Goal: Task Accomplishment & Management: Complete application form

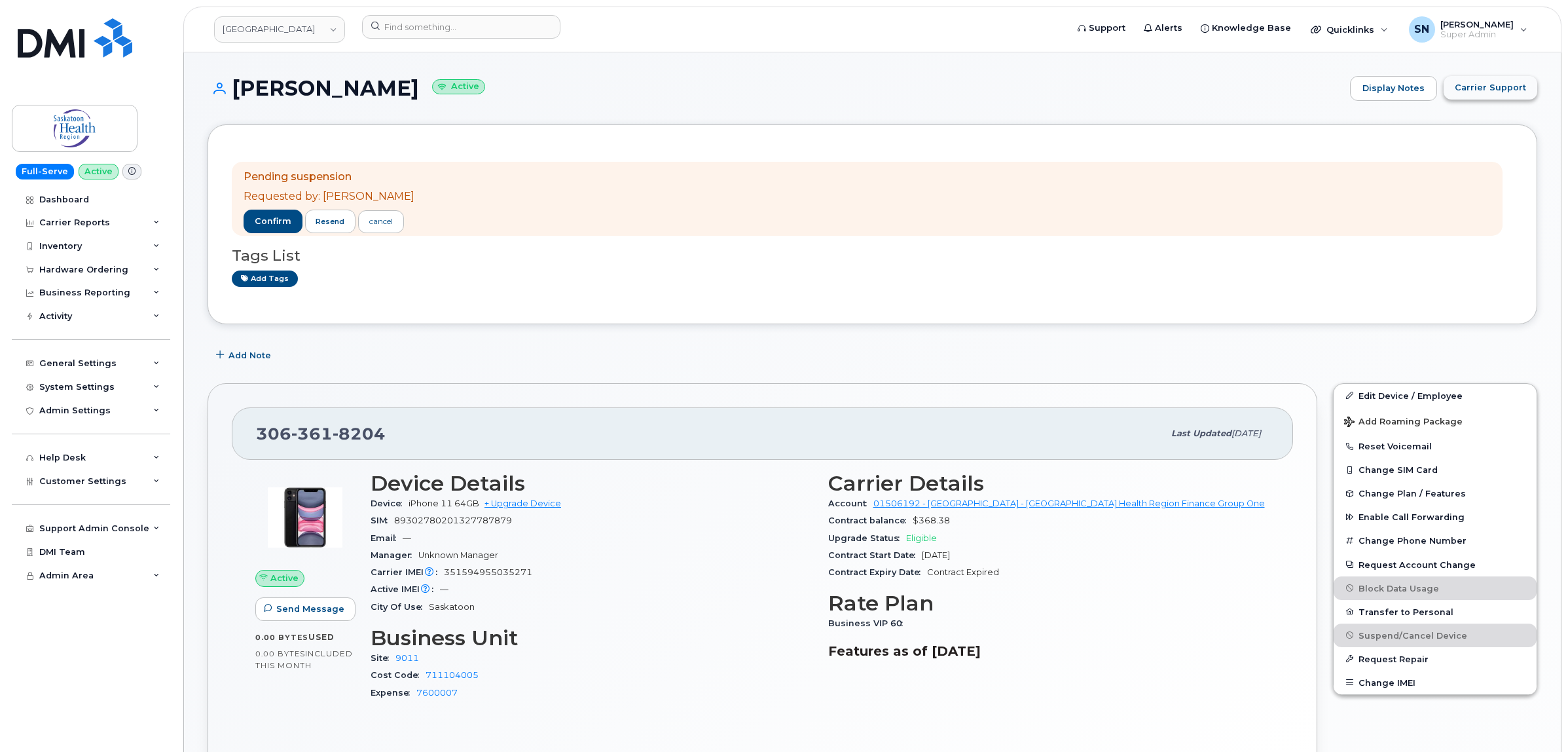
click at [1470, 86] on span "Carrier Support" at bounding box center [1490, 87] width 71 height 13
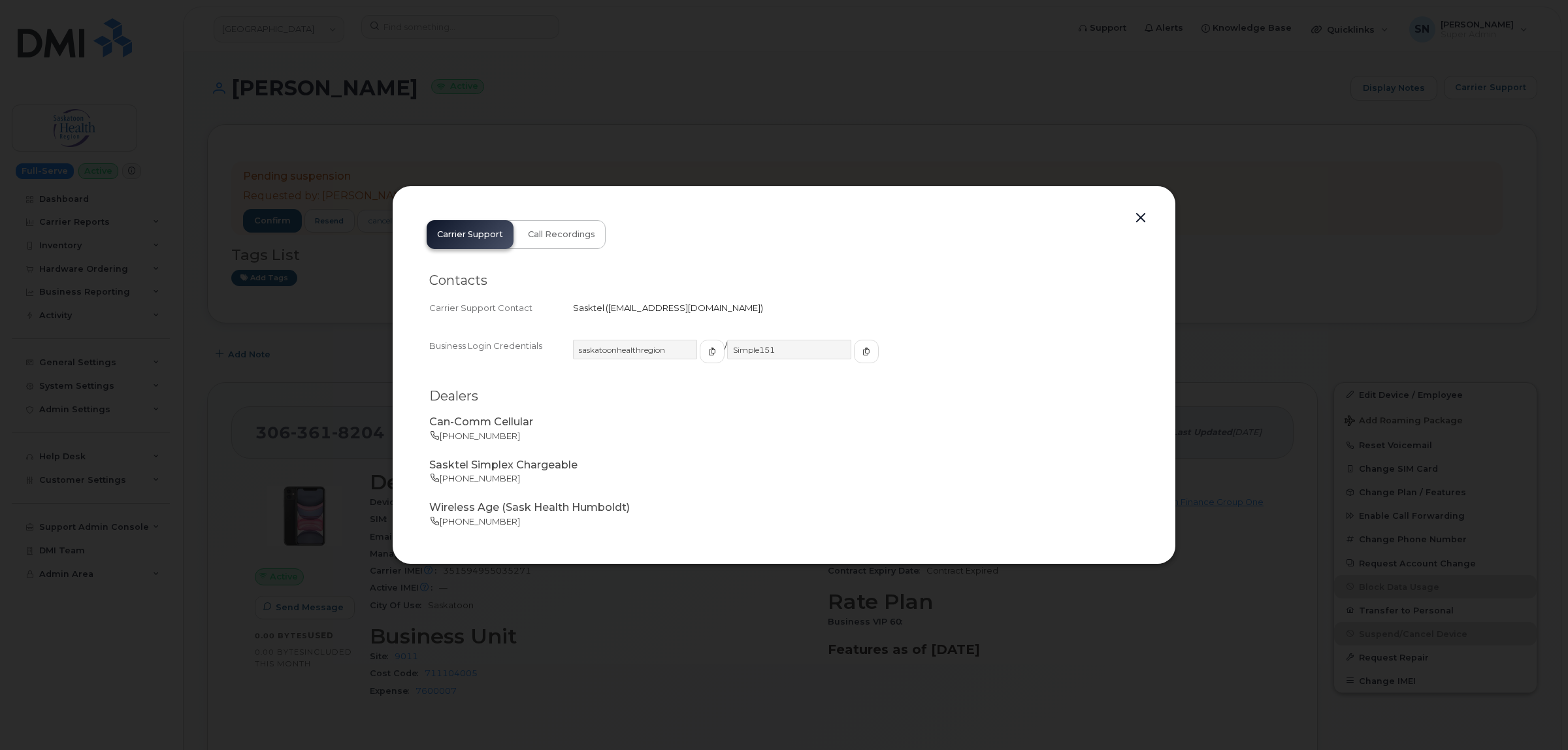
drag, startPoint x: 606, startPoint y: 306, endPoint x: 735, endPoint y: 315, distance: 129.3
click at [735, 315] on div "Carrier Support Contact Sasktel   business.wireless@sasktel.com" at bounding box center [784, 308] width 709 height 18
copy span "business.wireless@sasktel.com"
click at [1138, 217] on button "button" at bounding box center [1140, 218] width 20 height 18
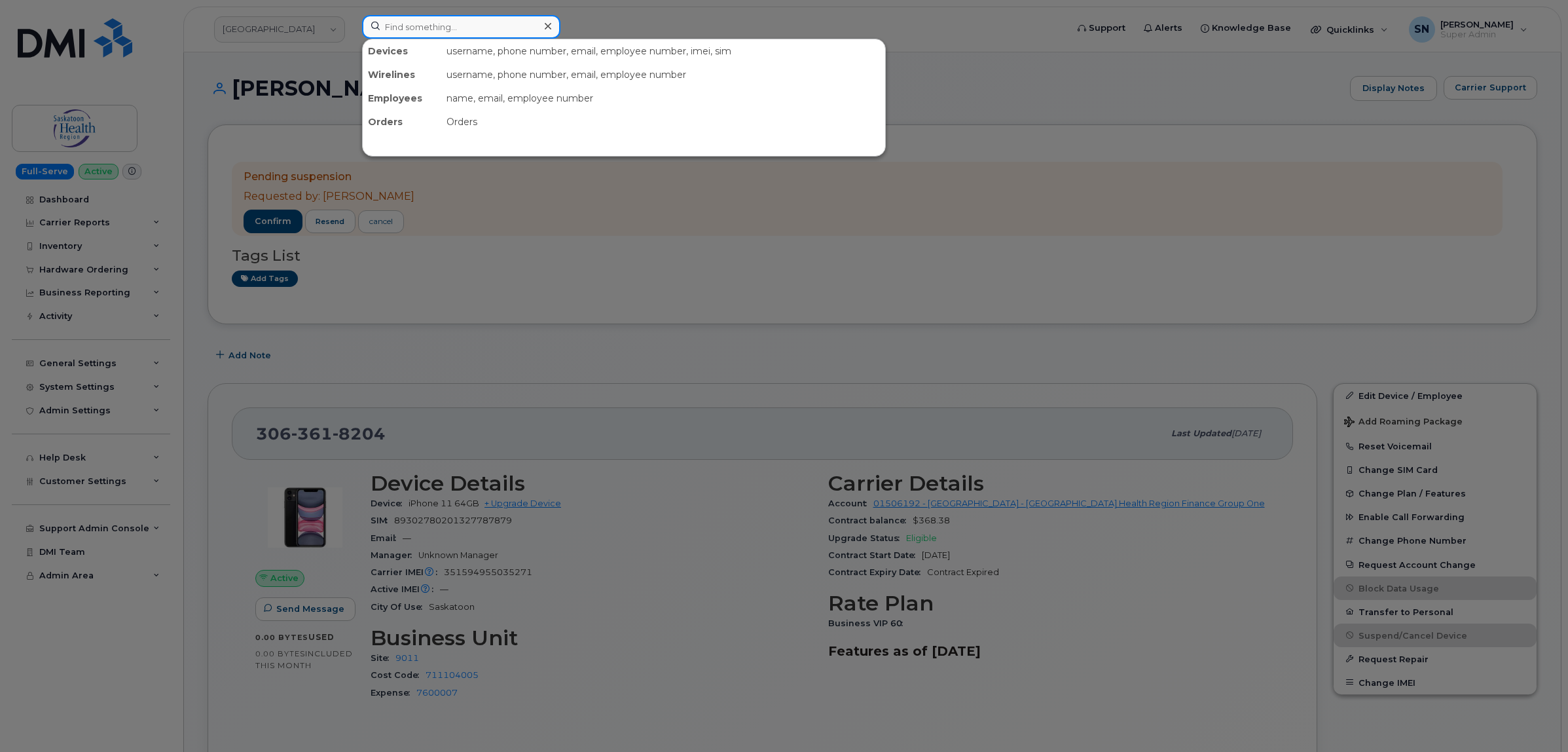
click at [528, 17] on input at bounding box center [461, 27] width 198 height 24
paste input "Janelle Pilon"
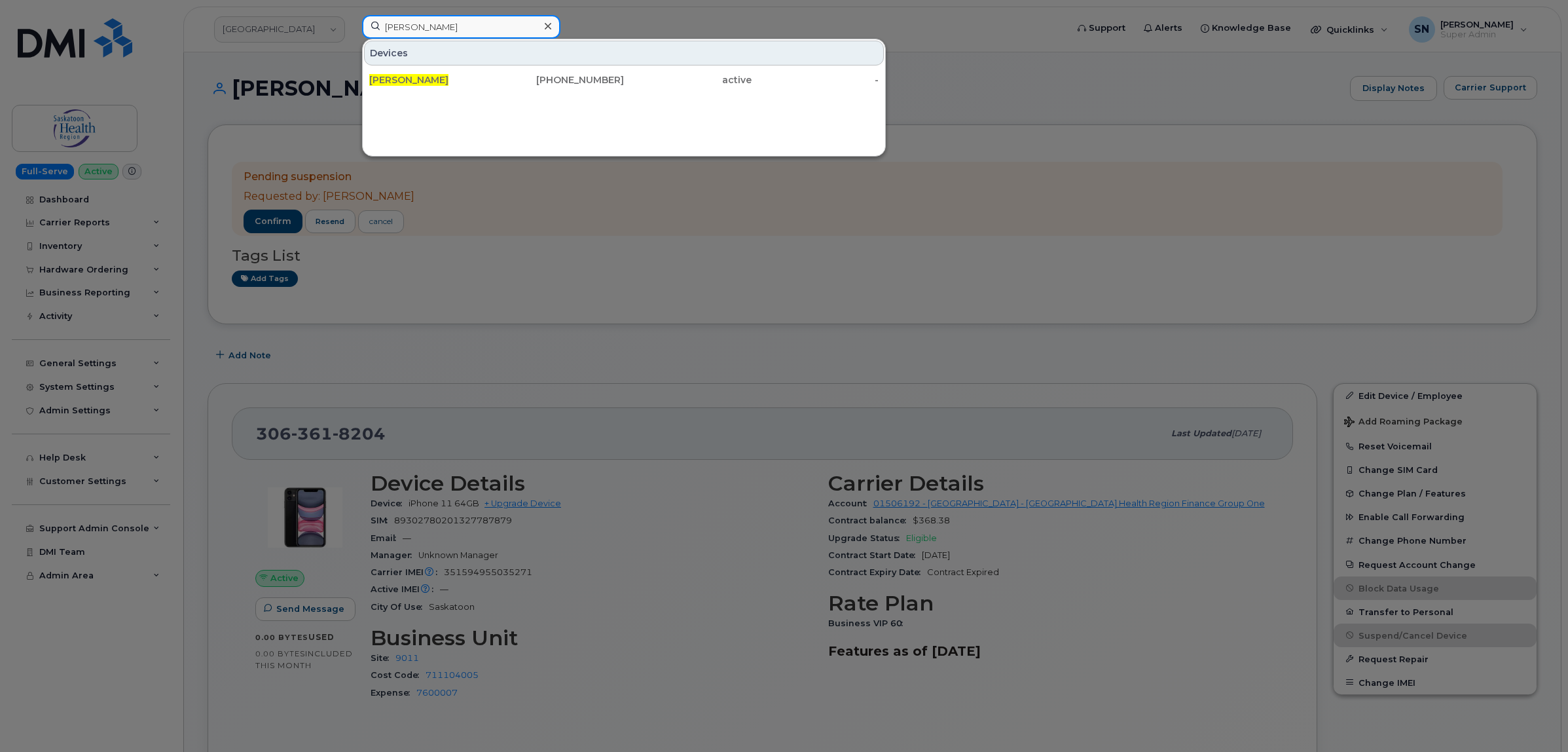
type input "Janelle Pilon"
click at [598, 21] on div at bounding box center [784, 376] width 1568 height 752
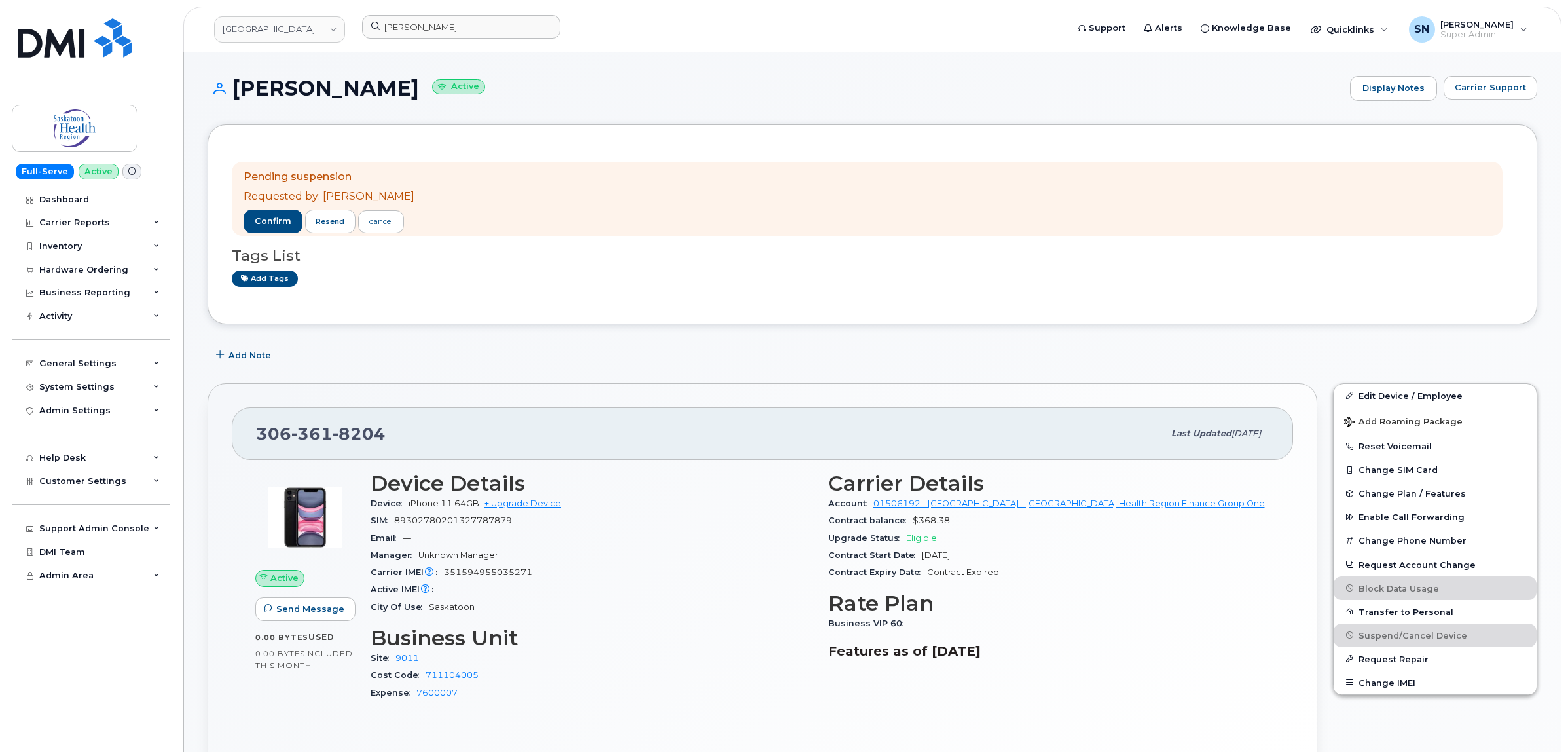
click at [609, 88] on h1 "Janelle Pilon Active" at bounding box center [775, 87] width 1136 height 23
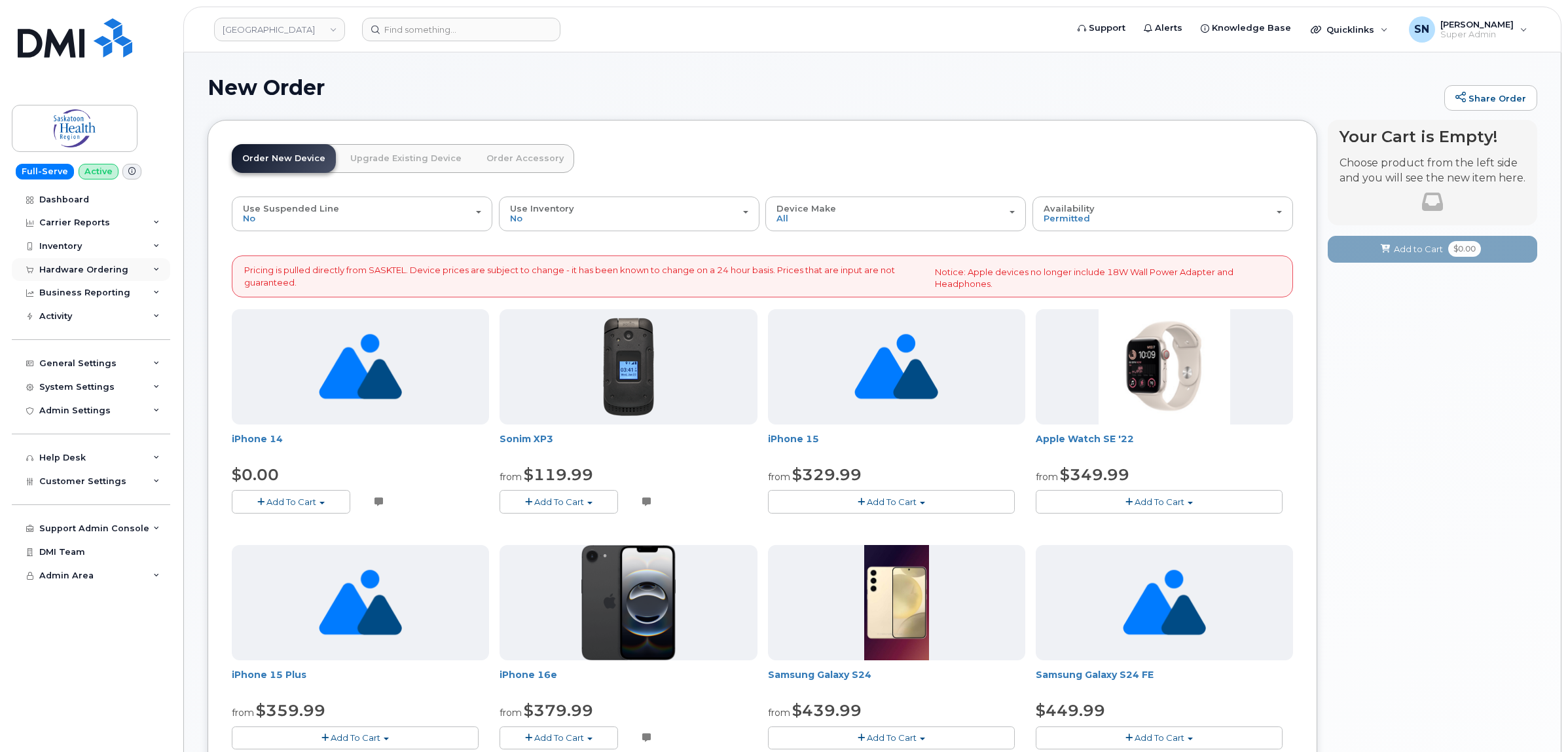
click at [79, 269] on div "Hardware Ordering" at bounding box center [84, 270] width 89 height 10
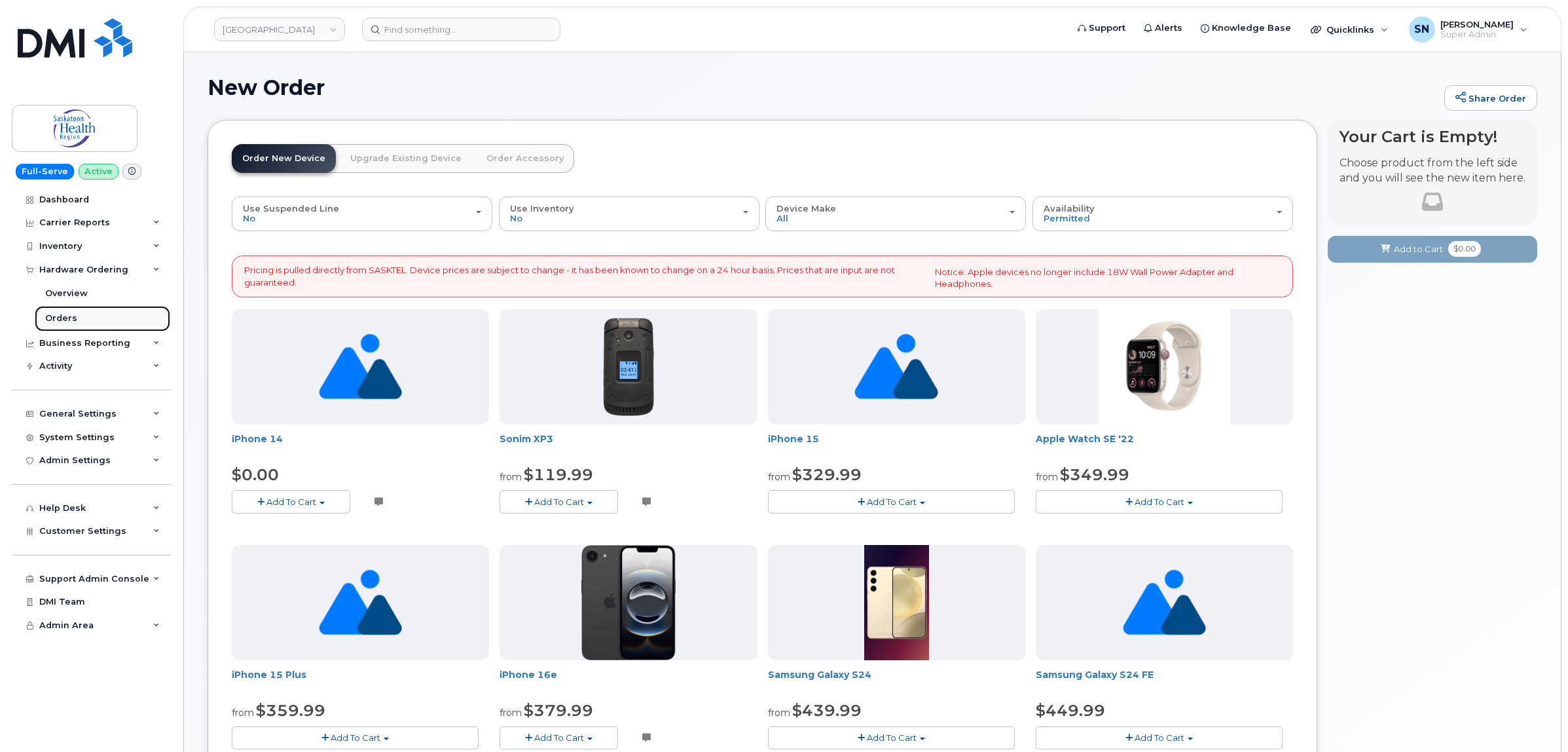
click at [74, 313] on link "Orders" at bounding box center [102, 319] width 136 height 25
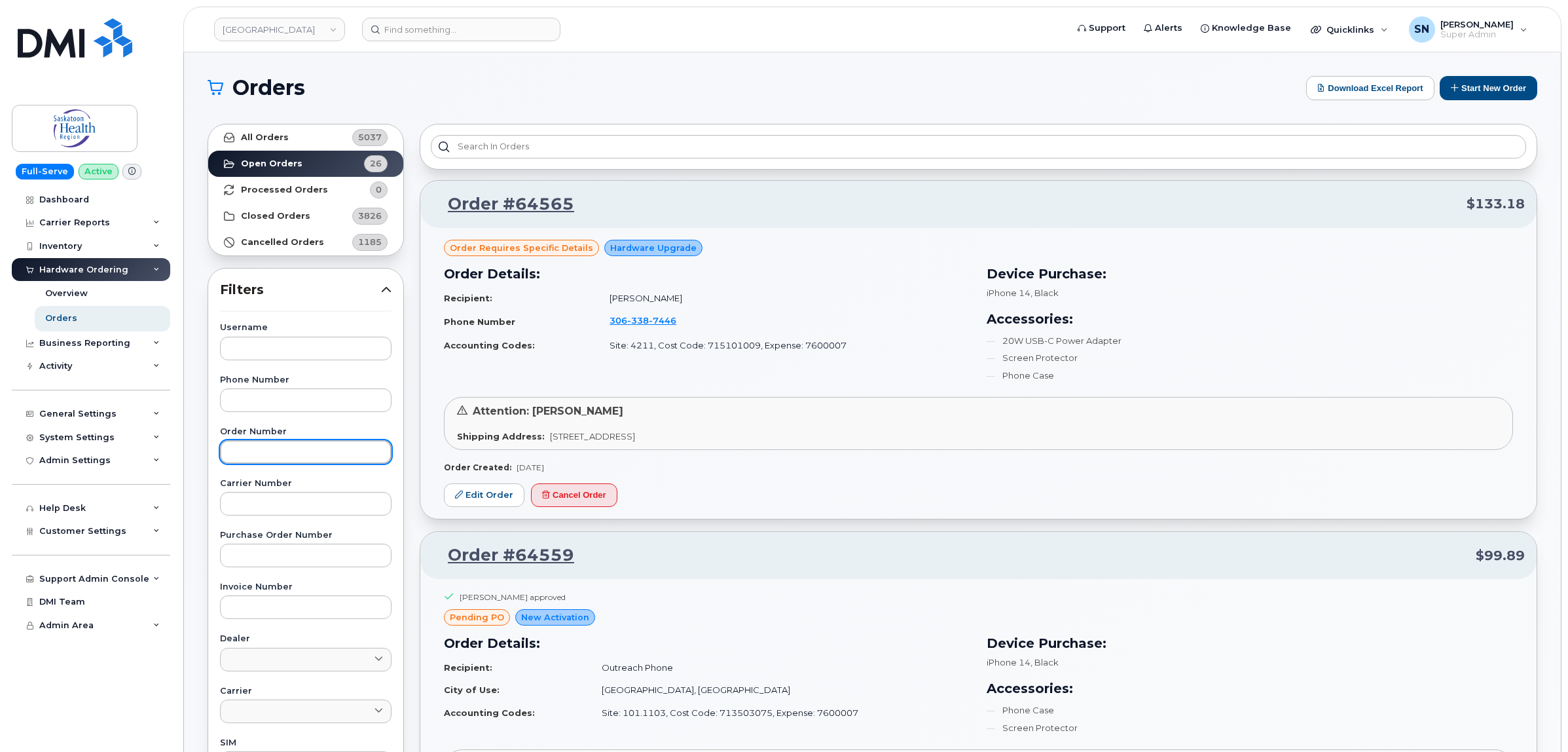
click at [318, 446] on input "text" at bounding box center [306, 452] width 172 height 24
type input "64540"
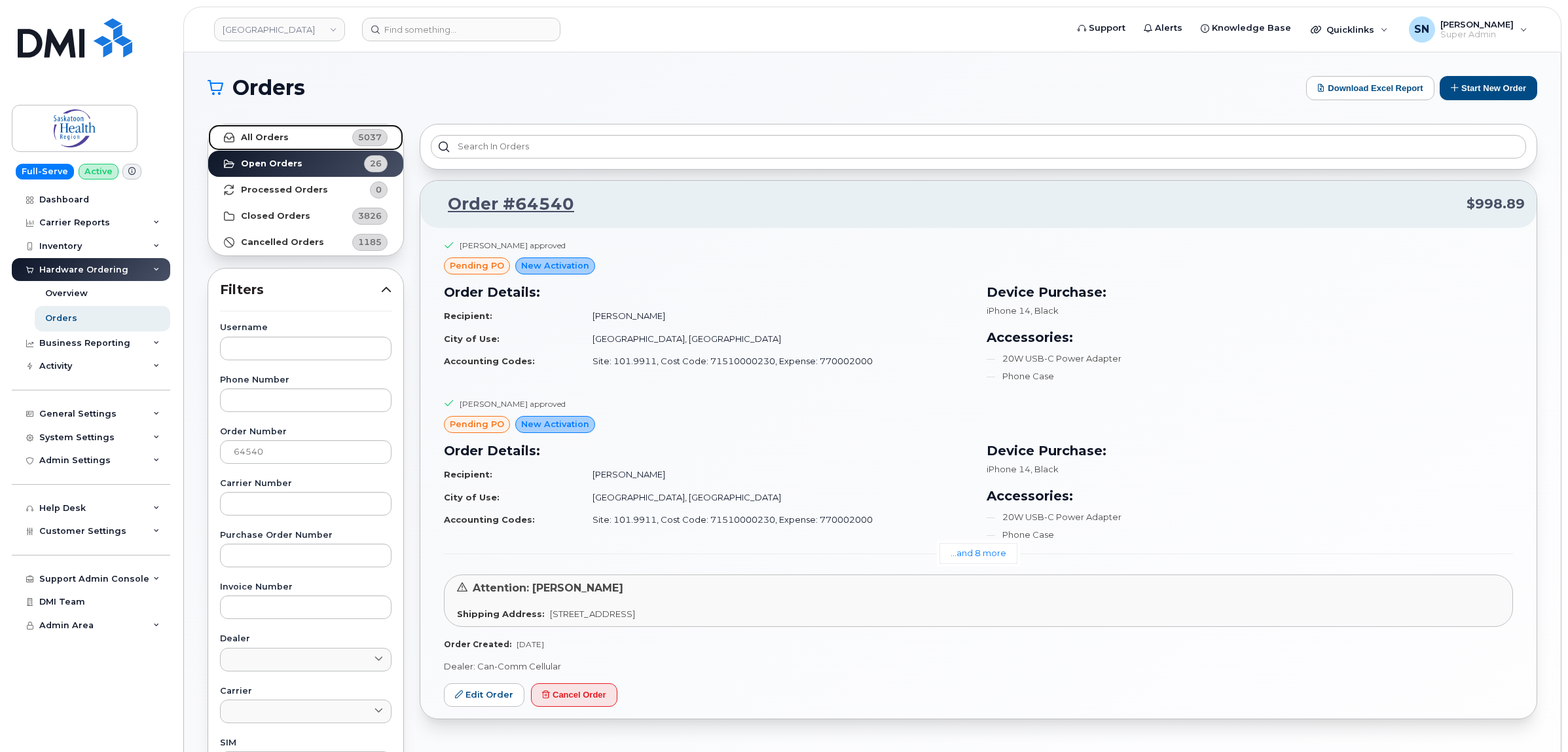
click at [302, 139] on link "All Orders 5037" at bounding box center [305, 137] width 195 height 26
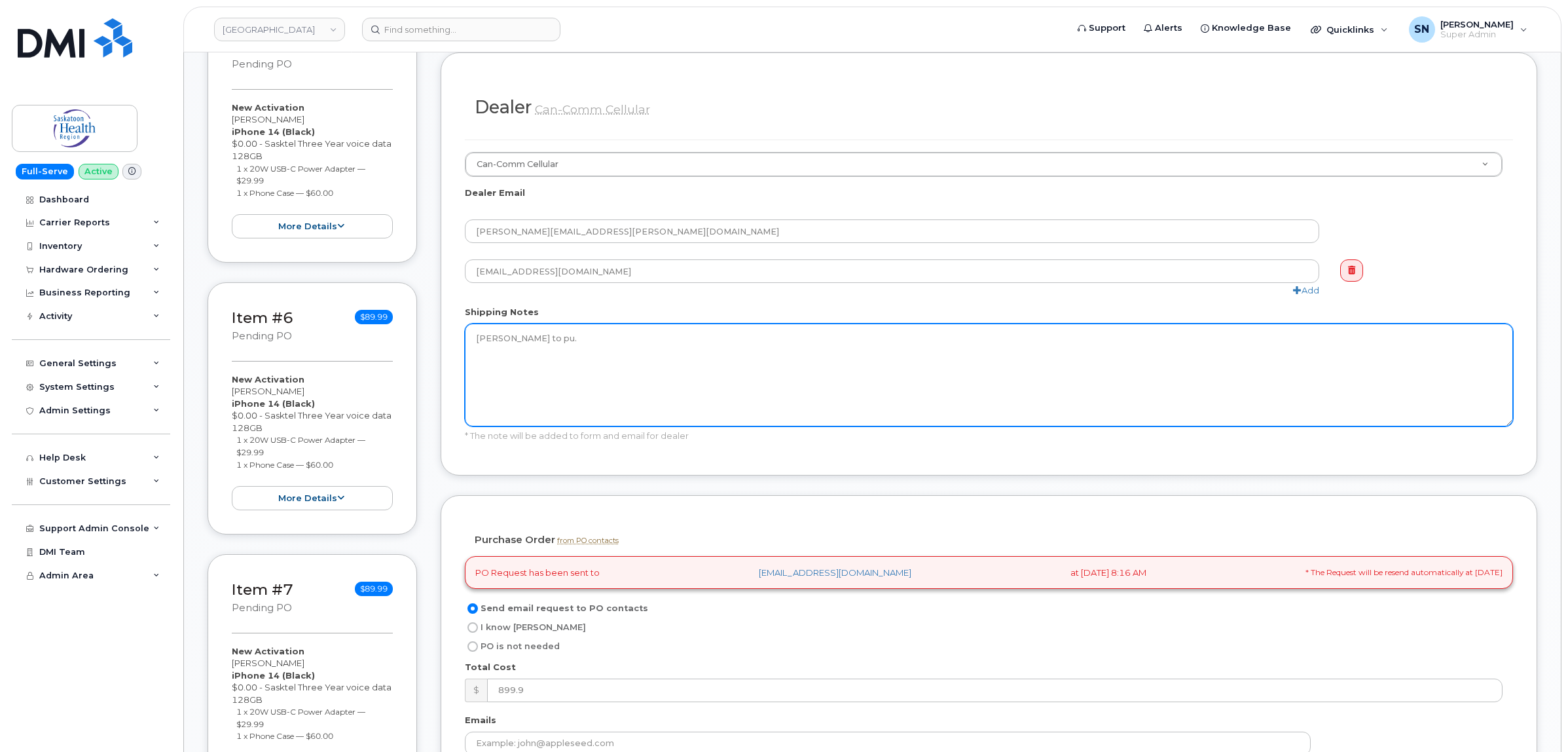
scroll to position [1391, 0]
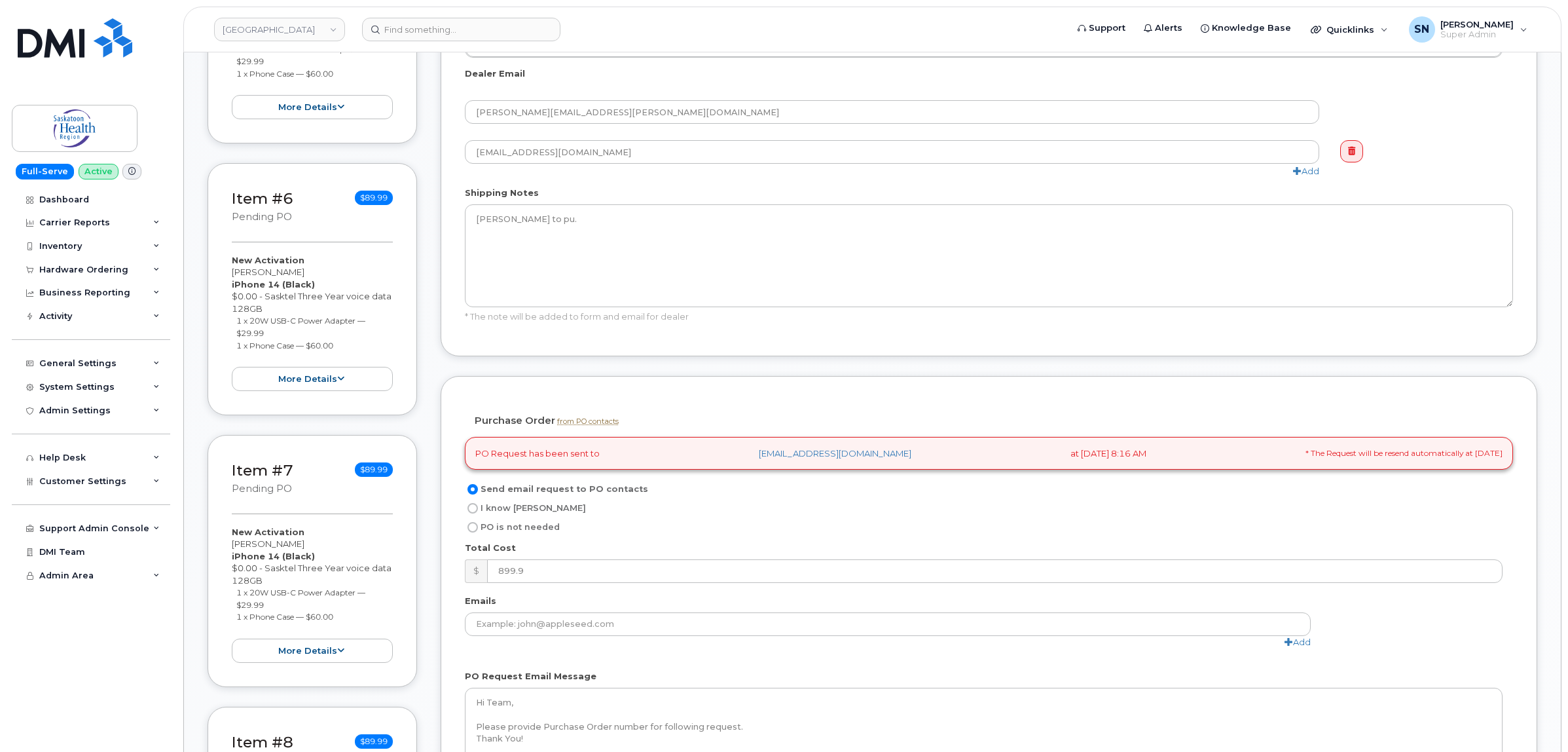
click at [471, 513] on input "I know PO" at bounding box center [473, 508] width 10 height 10
radio input "true"
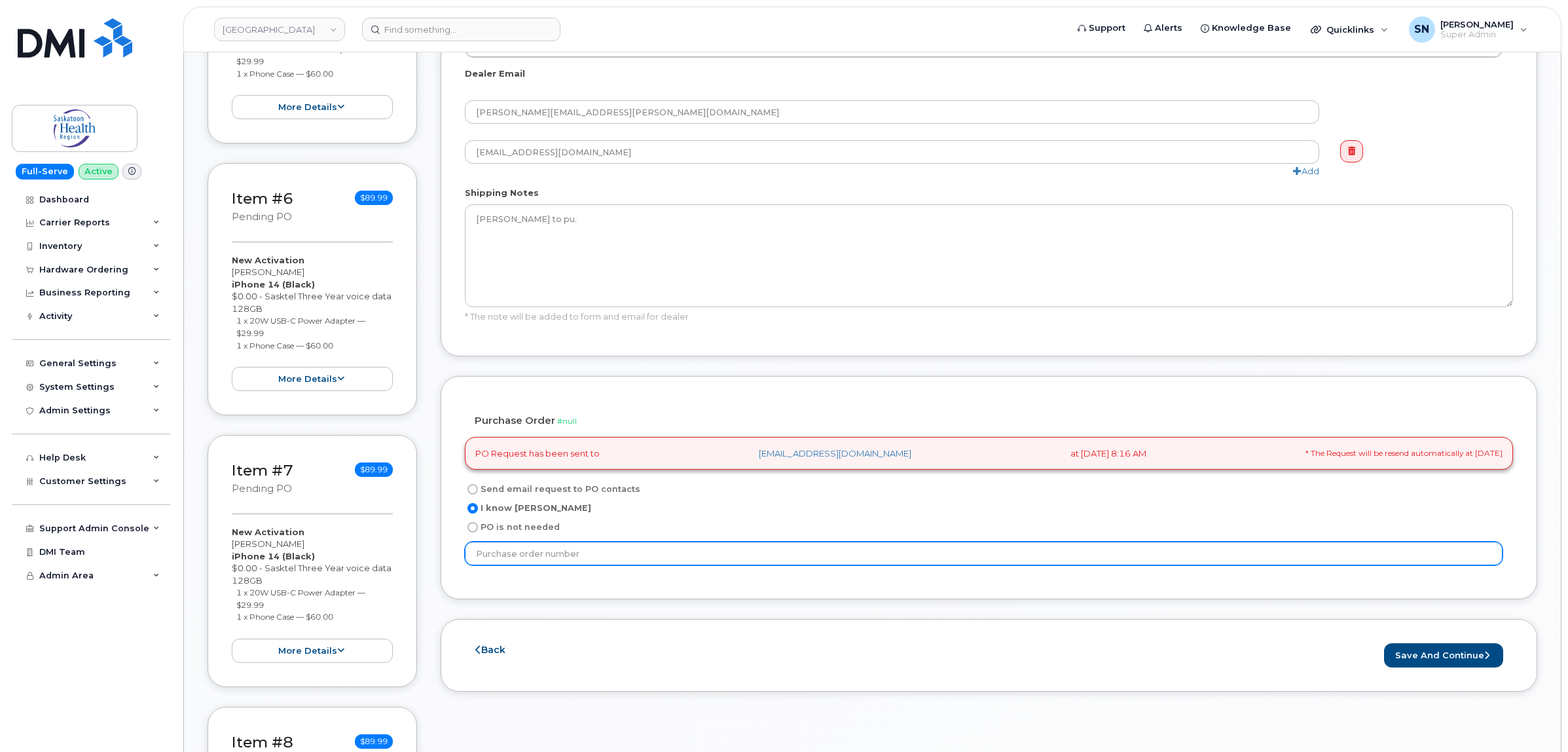
click at [517, 561] on input "text" at bounding box center [984, 553] width 1038 height 24
type input "PO11207908"
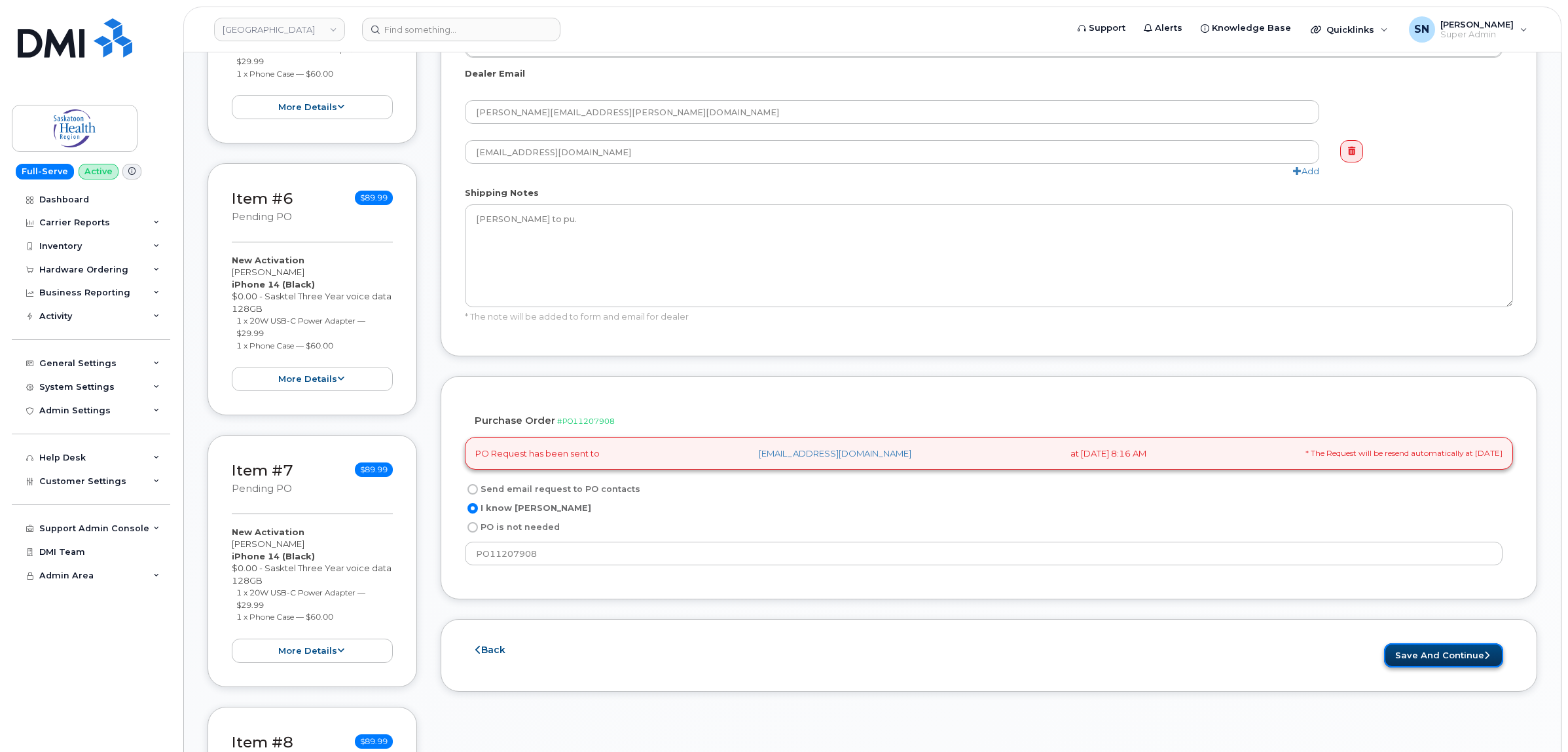
click at [1446, 660] on button "Save and Continue" at bounding box center [1444, 655] width 119 height 24
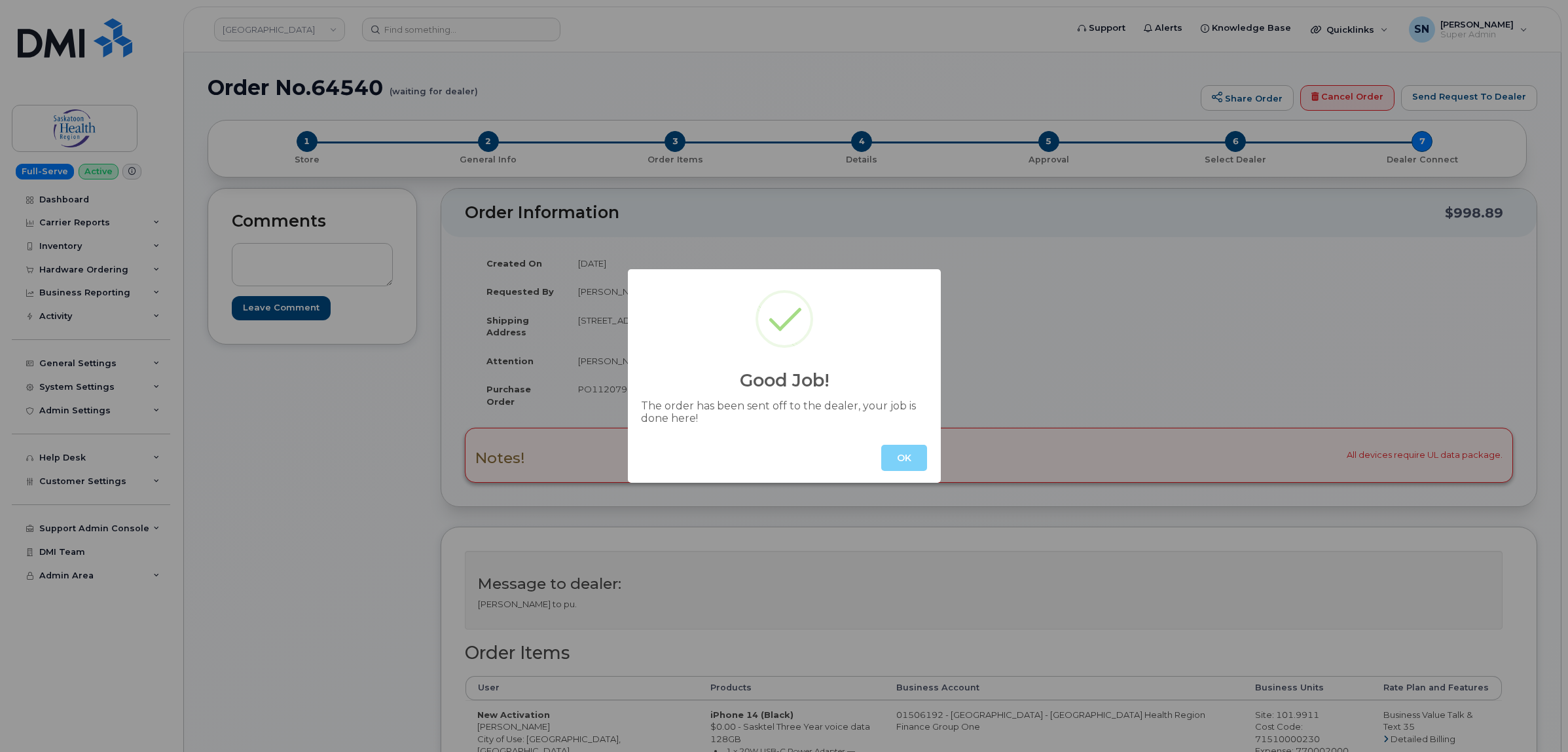
click at [889, 459] on button "OK" at bounding box center [904, 457] width 46 height 26
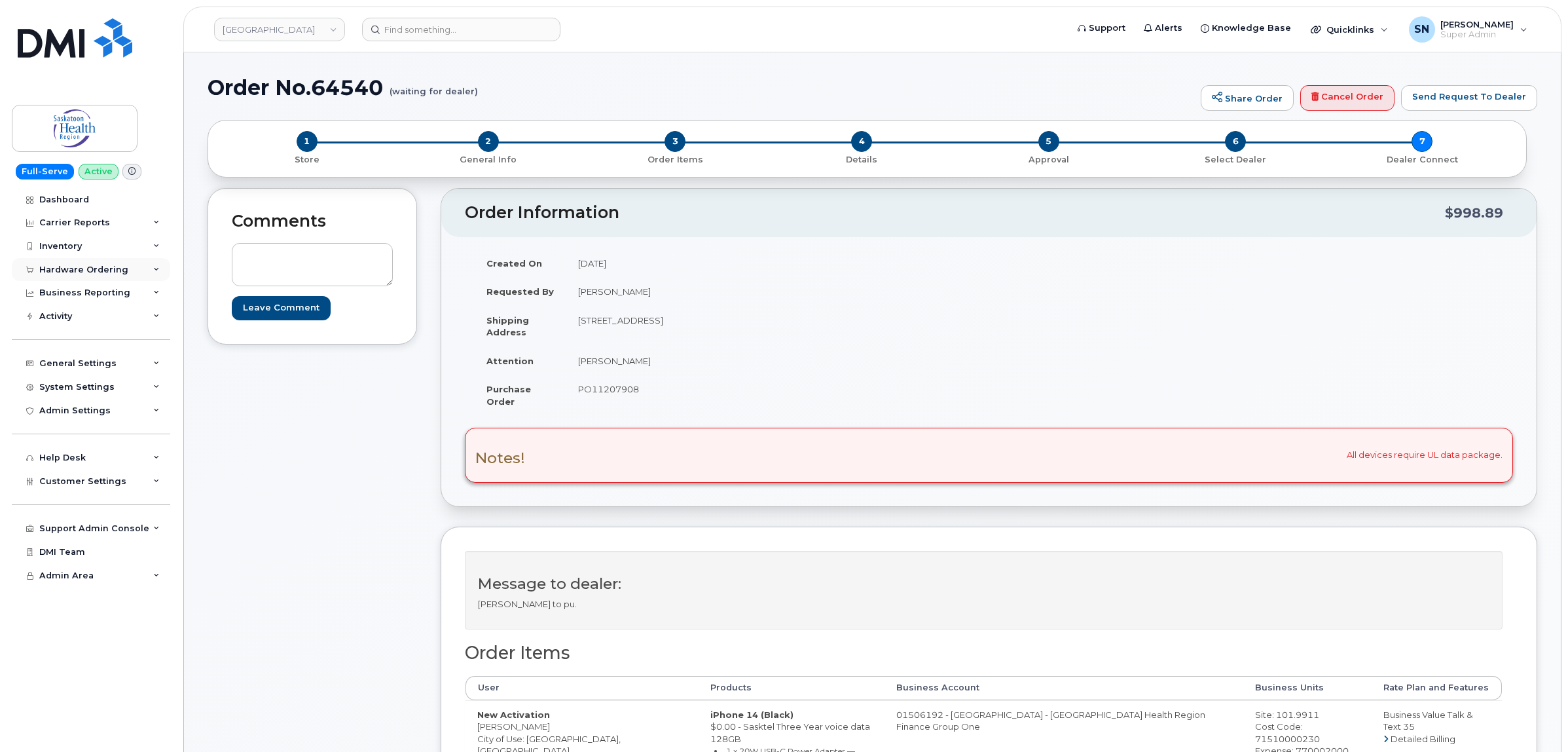
click at [100, 273] on div "Hardware Ordering" at bounding box center [84, 270] width 89 height 10
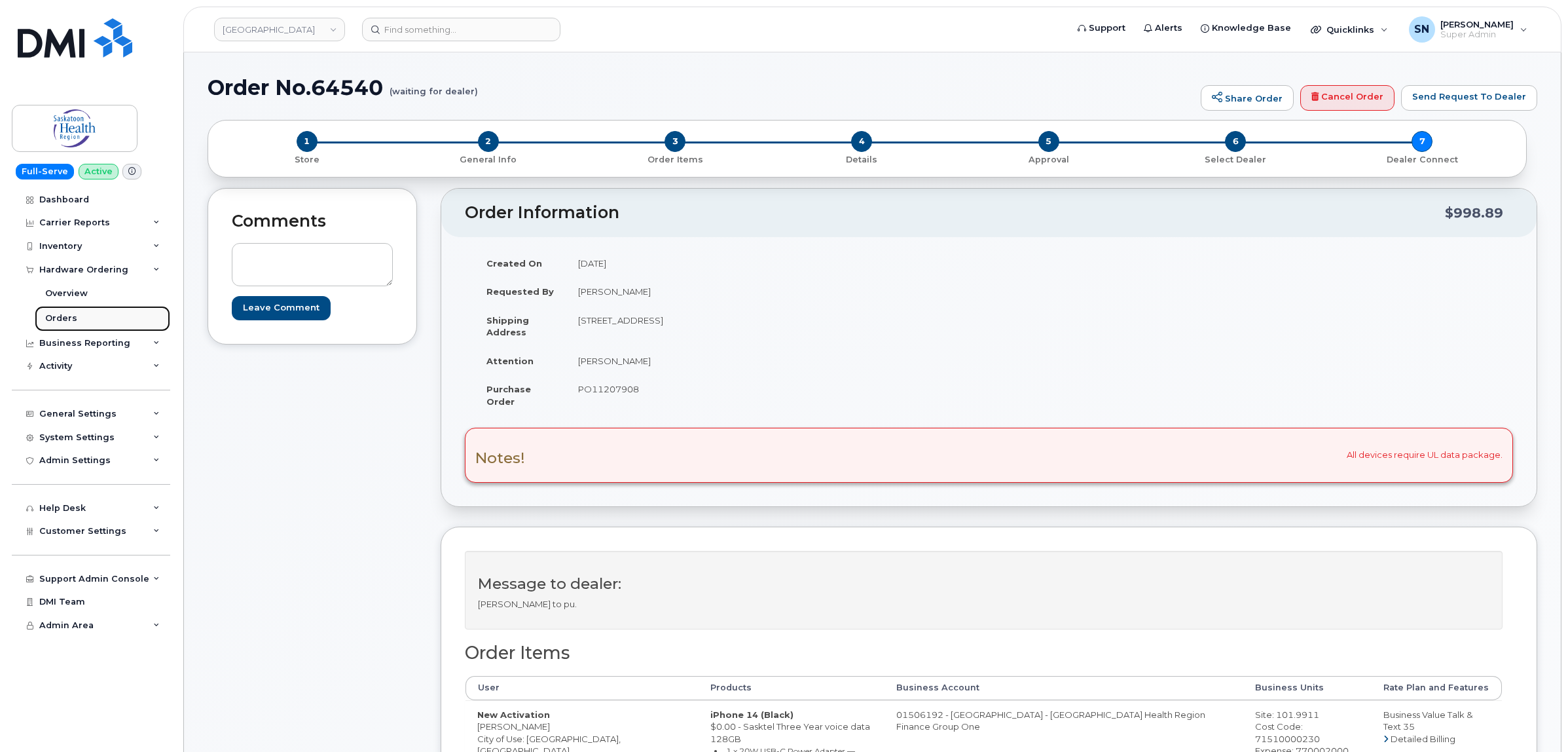
click at [65, 322] on div "Orders" at bounding box center [61, 319] width 32 height 12
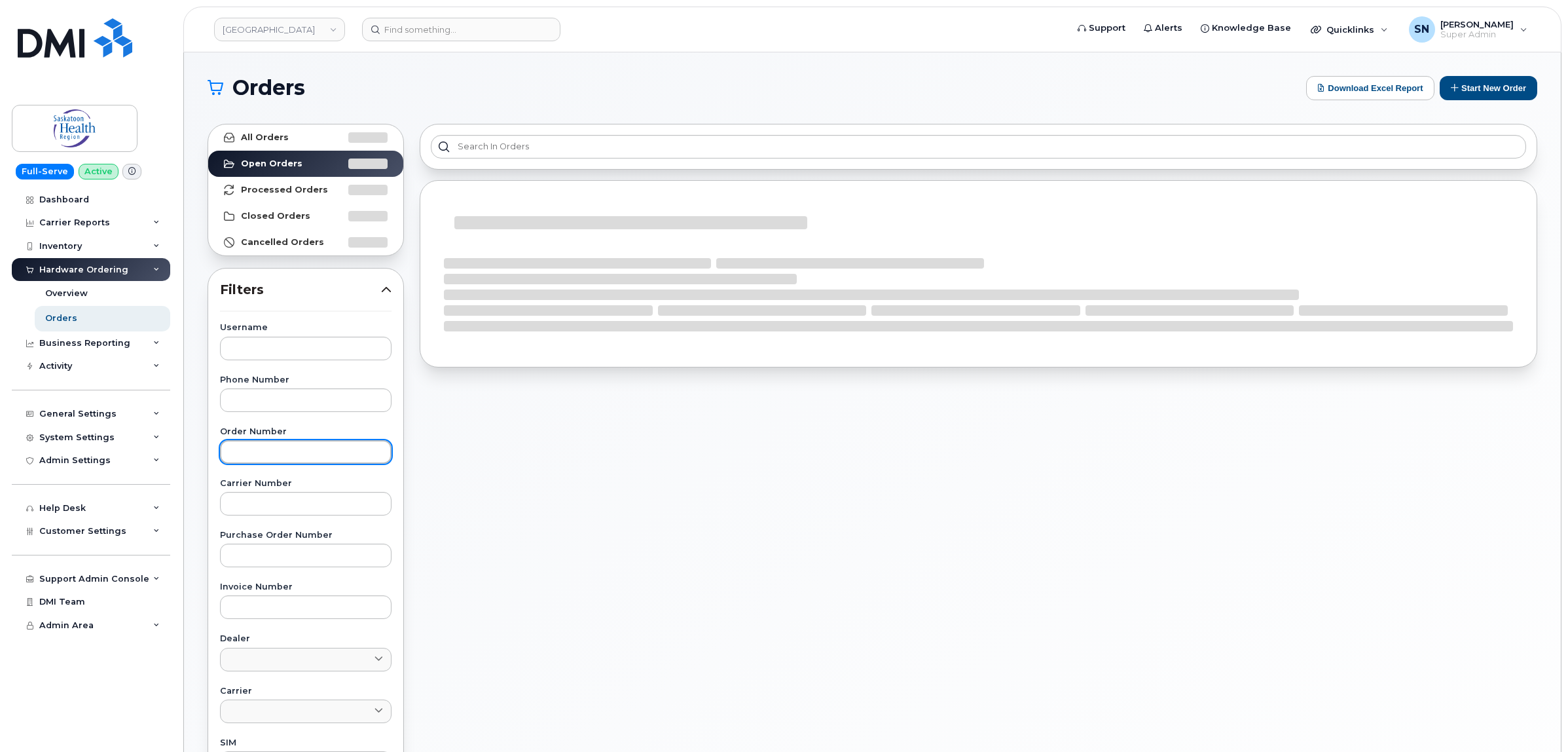
click at [265, 450] on input "text" at bounding box center [306, 452] width 172 height 24
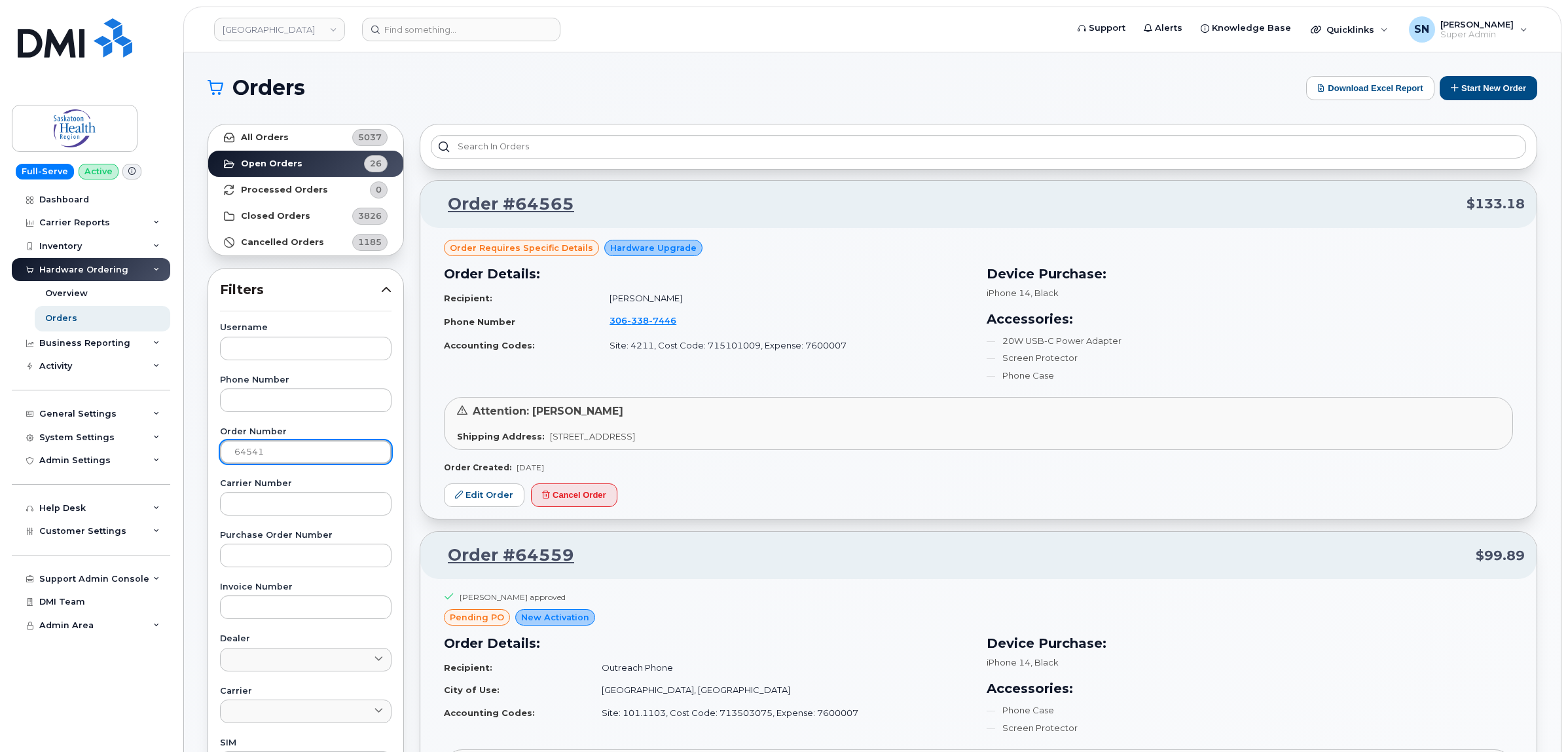
type input "64541"
click at [275, 134] on strong "All Orders" at bounding box center [264, 138] width 48 height 10
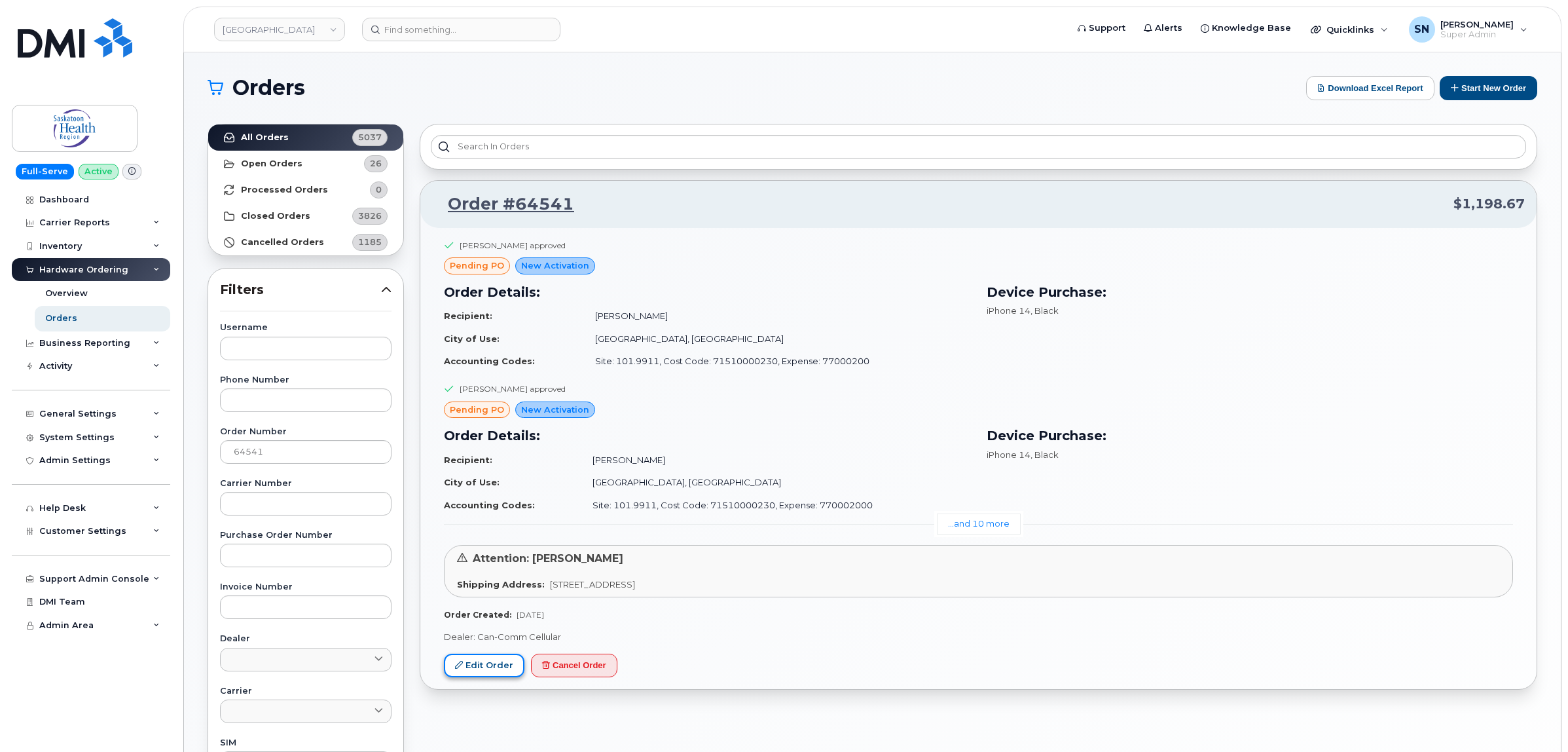
click at [464, 666] on link "Edit Order" at bounding box center [484, 665] width 81 height 24
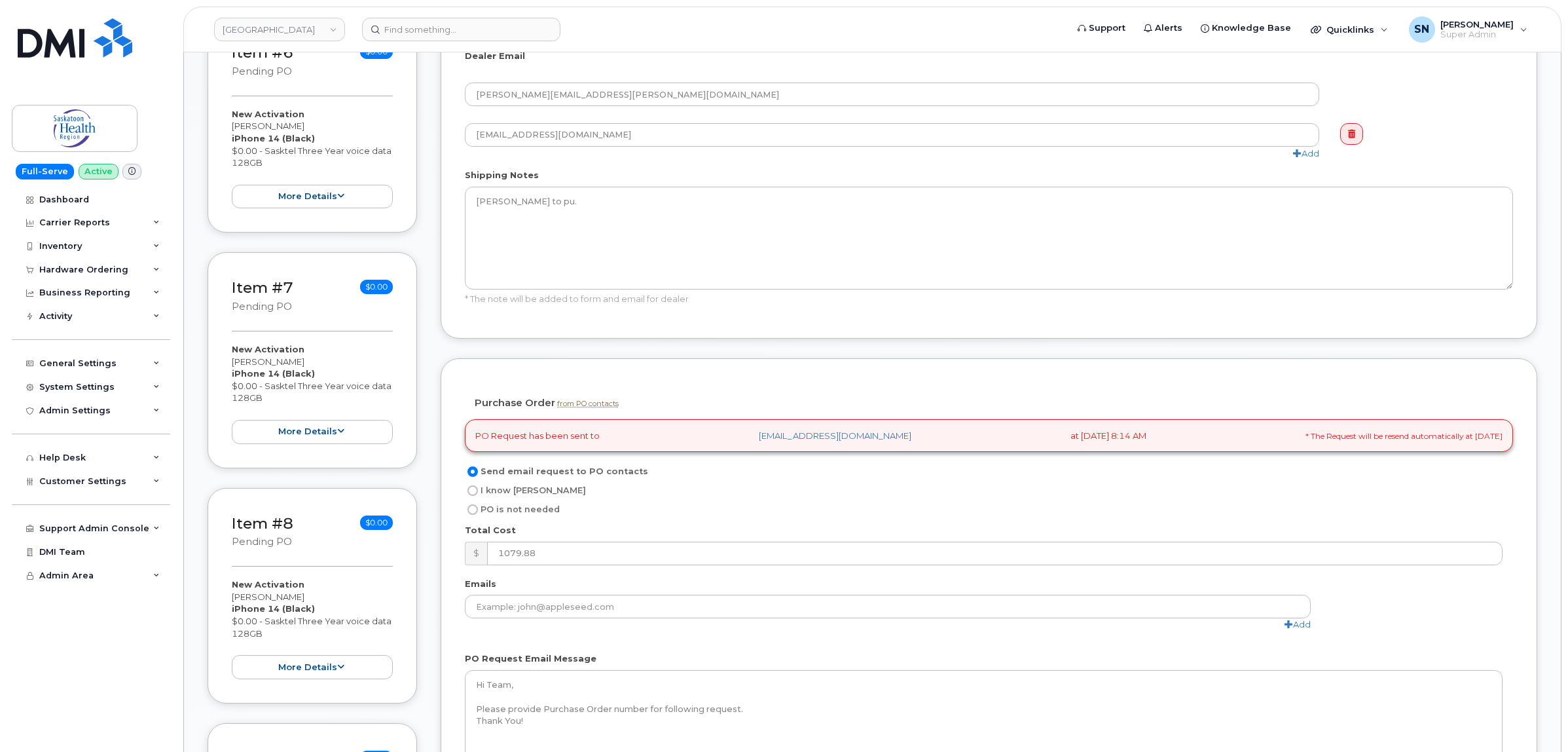
scroll to position [1474, 0]
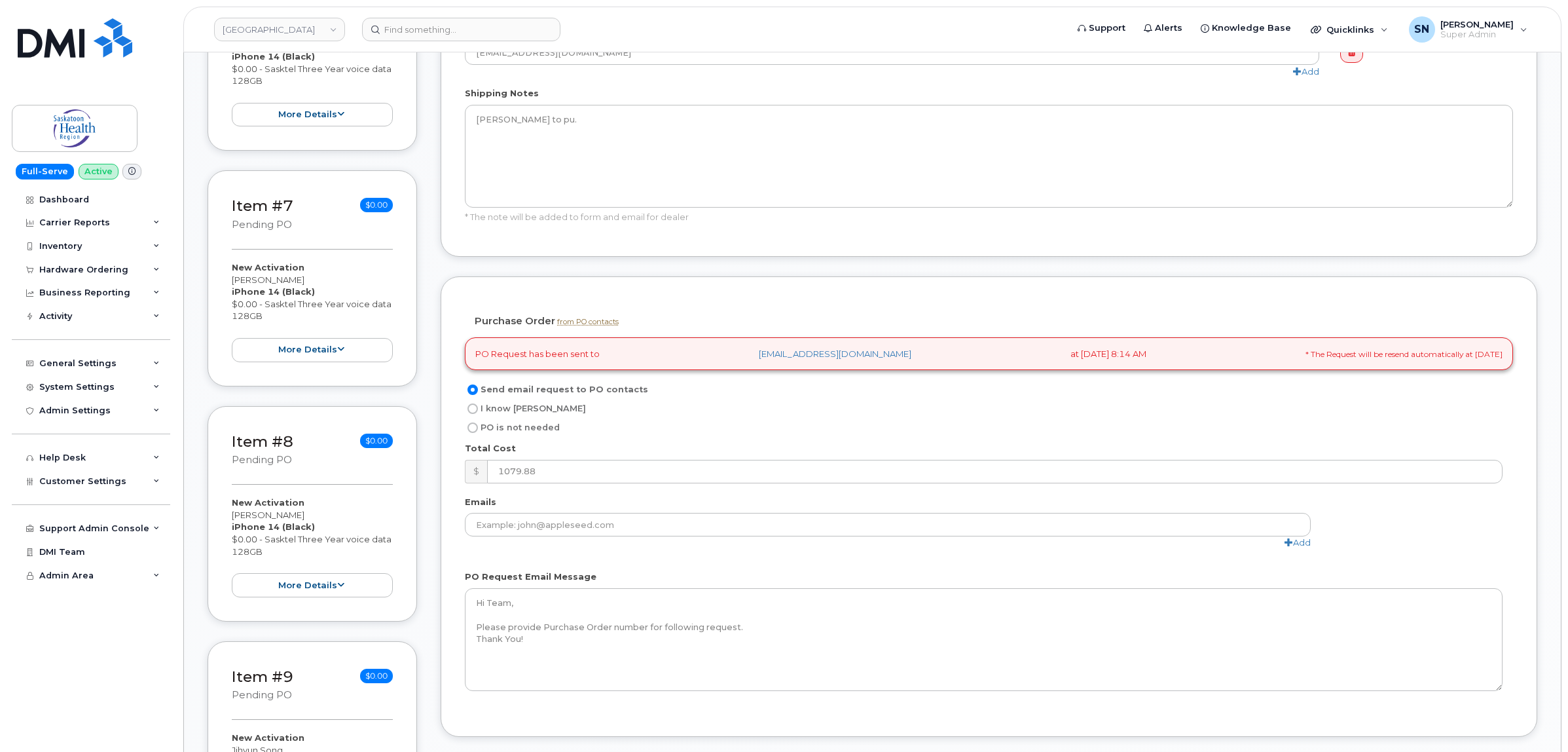
click at [476, 411] on input "I know PO" at bounding box center [473, 409] width 10 height 10
radio input "true"
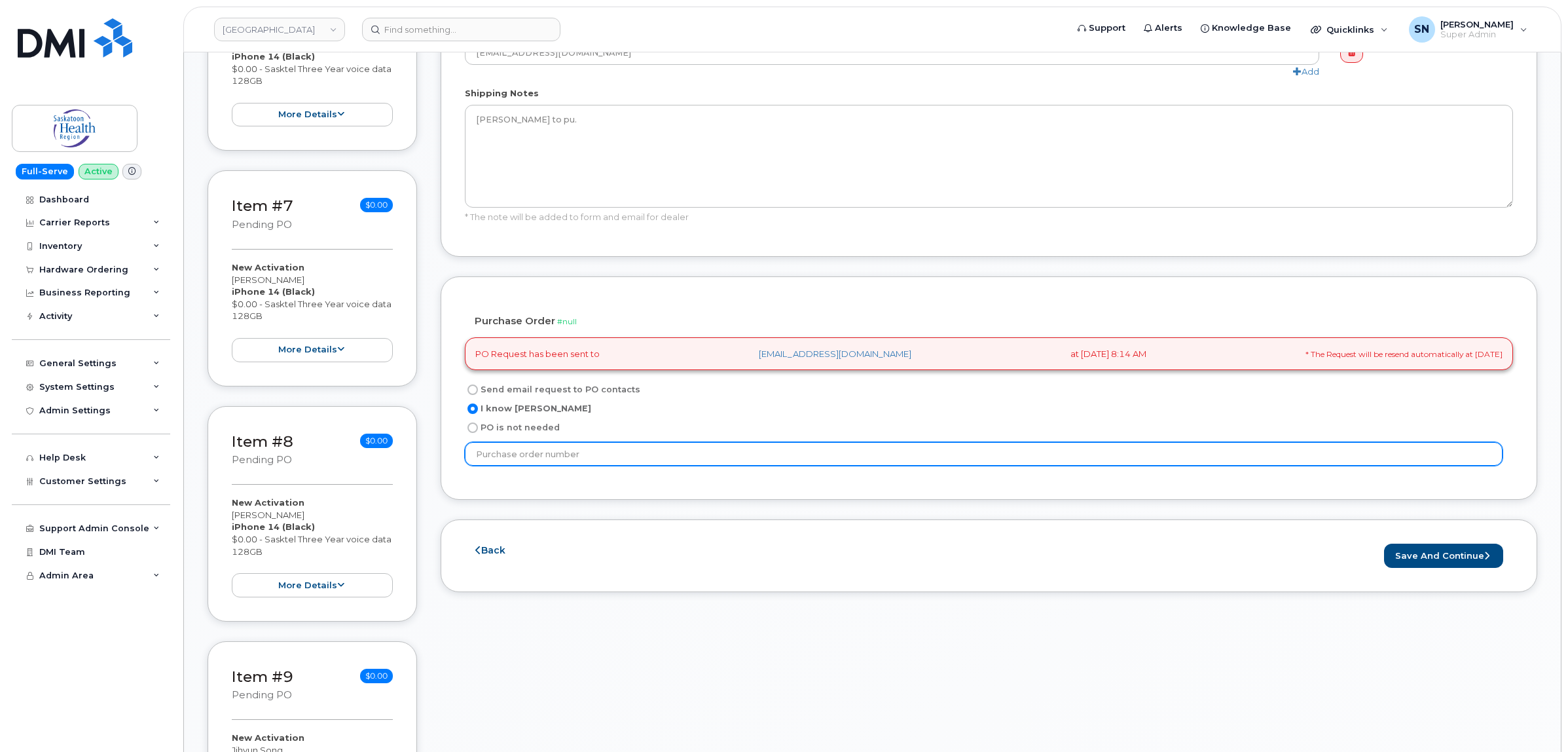
click at [533, 457] on input "text" at bounding box center [984, 454] width 1038 height 24
type input "PO11207908"
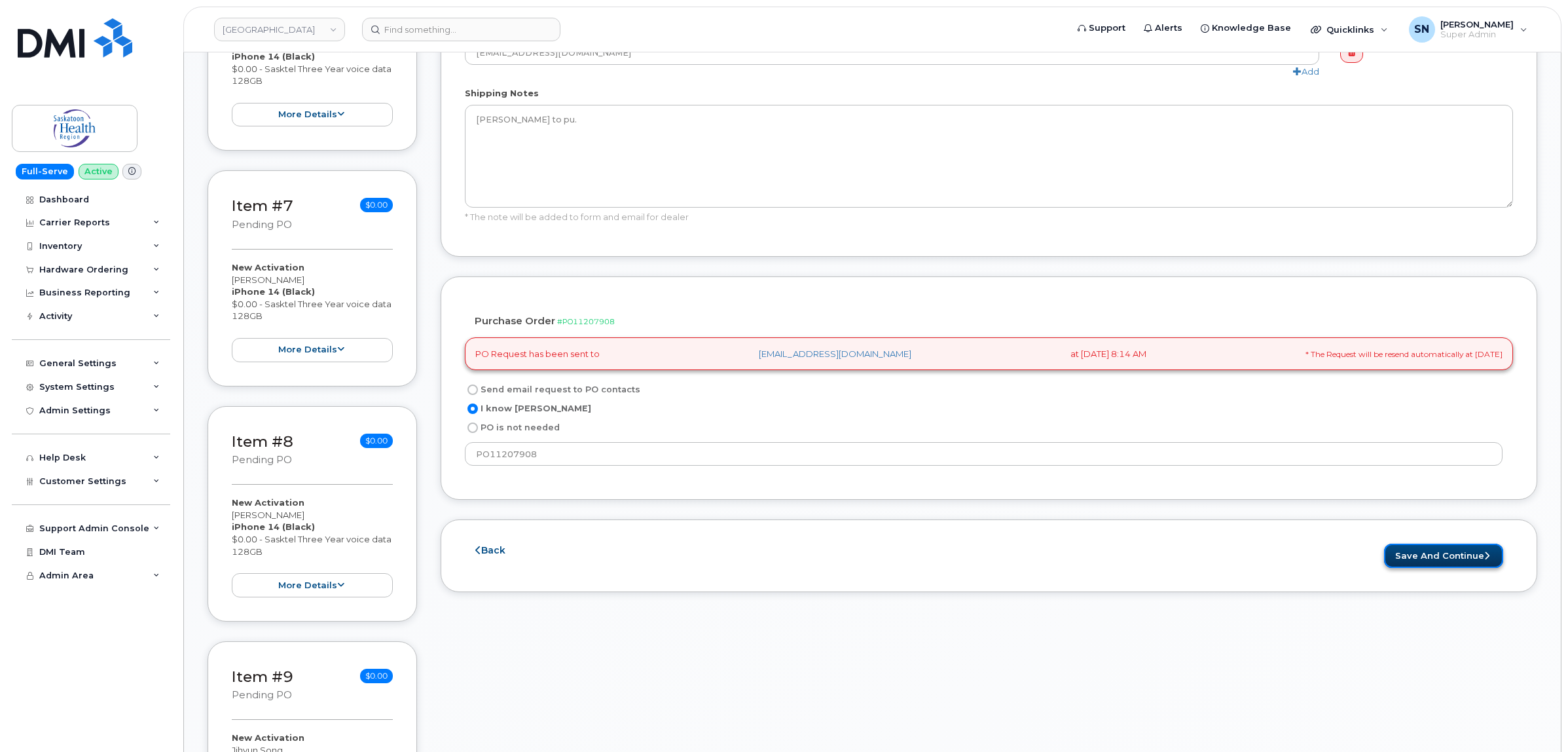
click at [1409, 558] on button "Save and Continue" at bounding box center [1444, 556] width 119 height 24
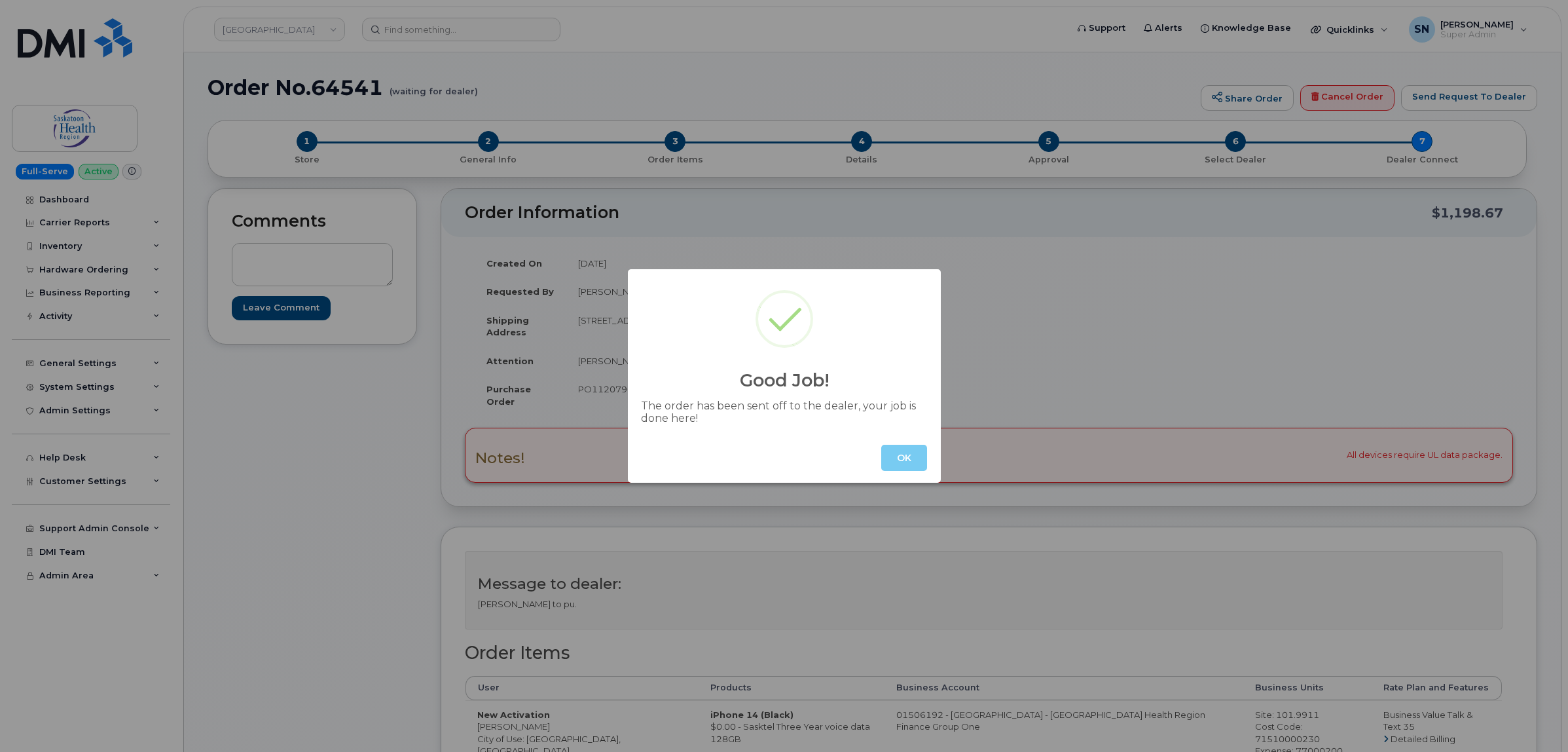
click at [921, 469] on button "OK" at bounding box center [904, 457] width 46 height 26
